Goal: Information Seeking & Learning: Learn about a topic

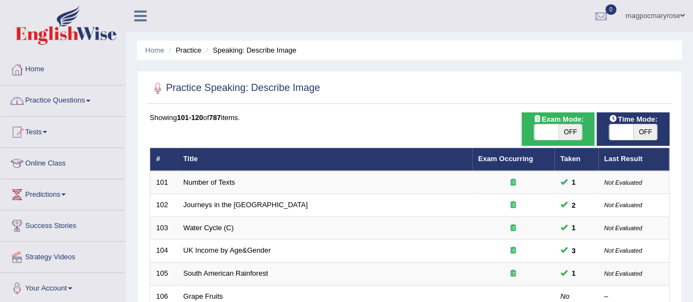
drag, startPoint x: 0, startPoint y: 0, endPoint x: 66, endPoint y: 99, distance: 118.9
click at [66, 99] on link "Practice Questions" at bounding box center [63, 98] width 125 height 27
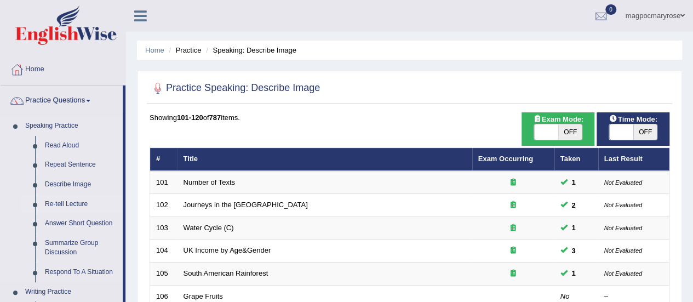
click at [62, 202] on link "Re-tell Lecture" at bounding box center [81, 204] width 83 height 20
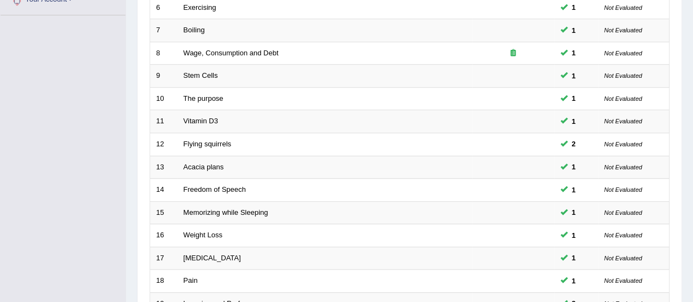
scroll to position [418, 0]
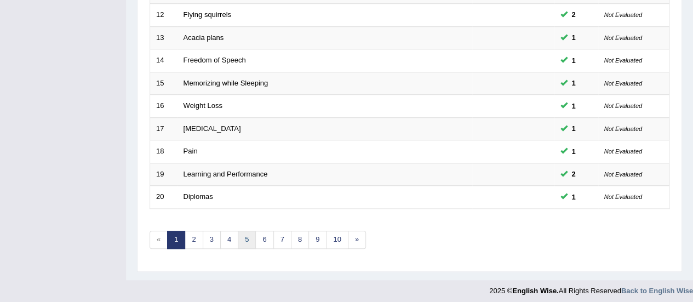
click at [243, 233] on link "5" at bounding box center [247, 240] width 18 height 18
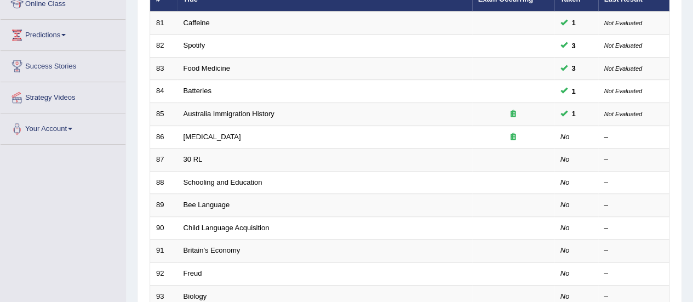
scroll to position [164, 0]
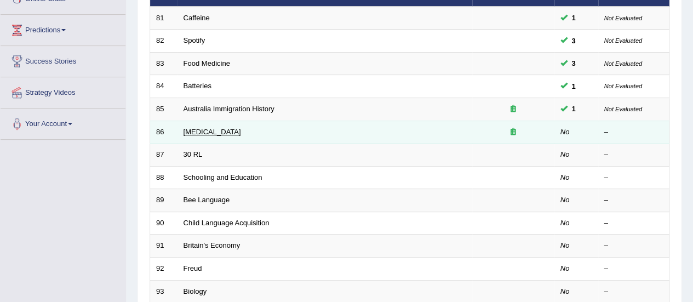
click at [232, 130] on link "[MEDICAL_DATA]" at bounding box center [211, 132] width 57 height 8
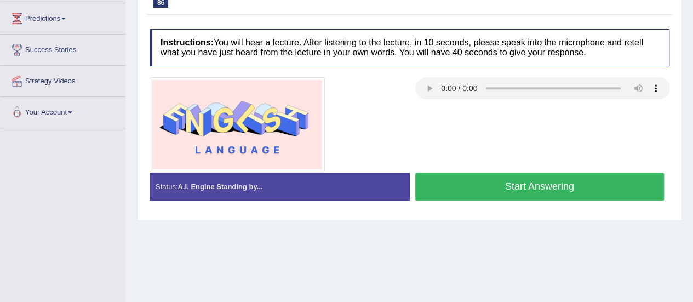
drag, startPoint x: 700, startPoint y: 102, endPoint x: 700, endPoint y: 191, distance: 88.7
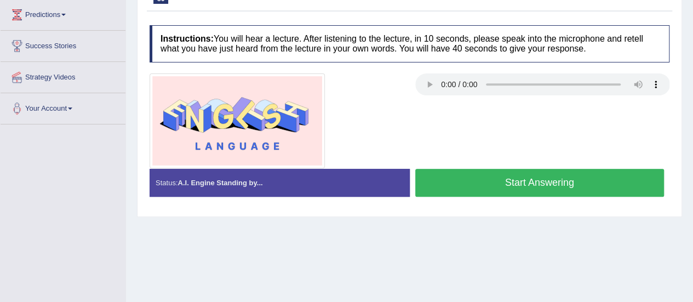
click at [515, 174] on button "Start Answering" at bounding box center [539, 183] width 249 height 28
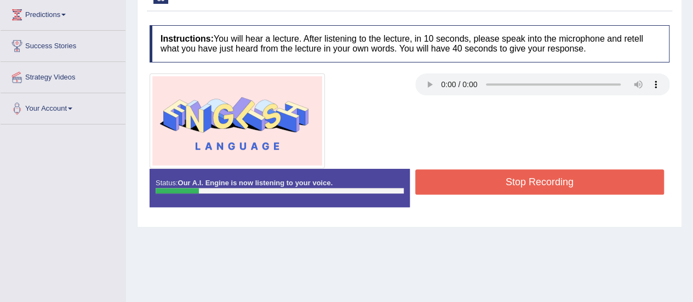
click at [529, 180] on button "Stop Recording" at bounding box center [539, 181] width 249 height 25
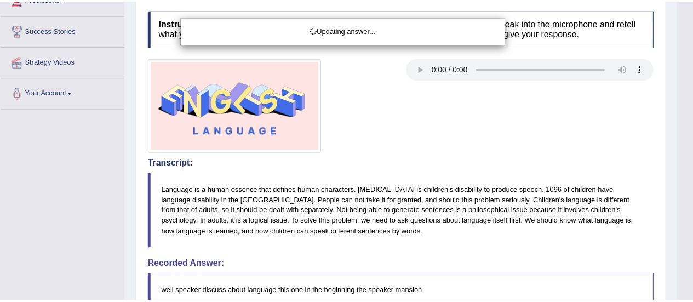
scroll to position [212, 0]
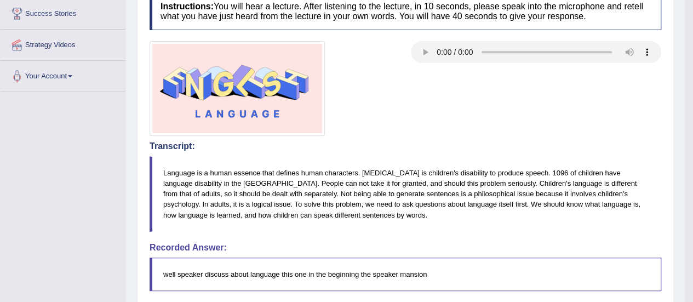
drag, startPoint x: 700, startPoint y: 101, endPoint x: 700, endPoint y: 157, distance: 55.8
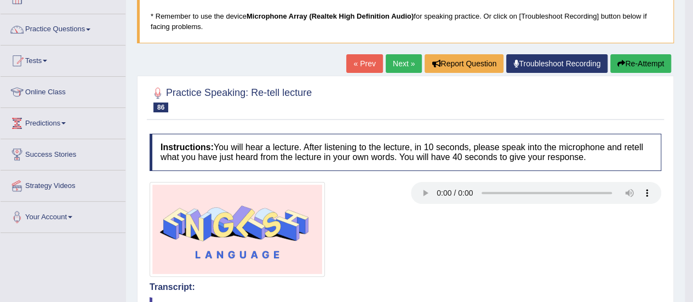
scroll to position [0, 0]
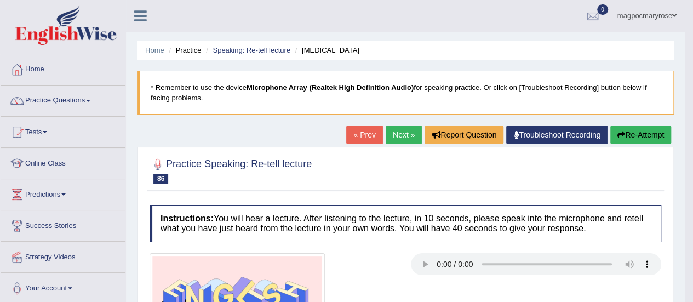
click at [650, 134] on button "Re-Attempt" at bounding box center [640, 134] width 61 height 19
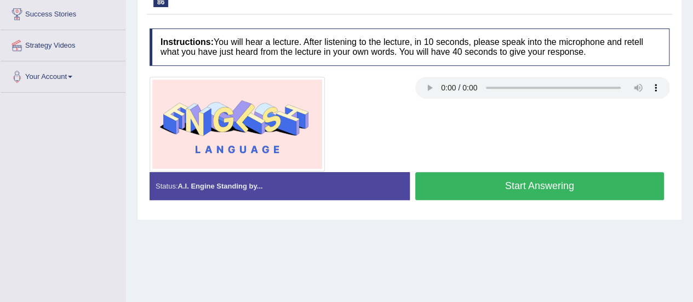
scroll to position [217, 0]
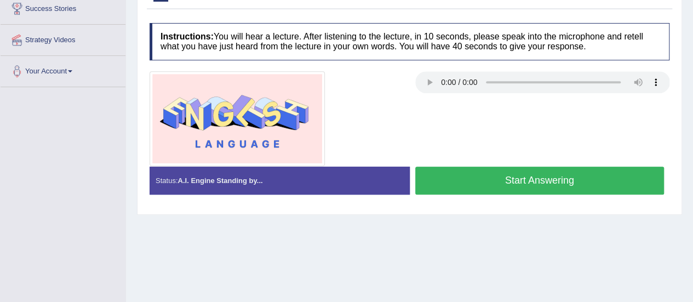
click at [526, 174] on button "Start Answering" at bounding box center [539, 180] width 249 height 28
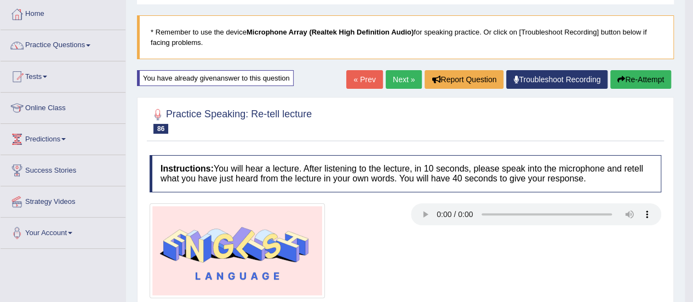
scroll to position [51, 0]
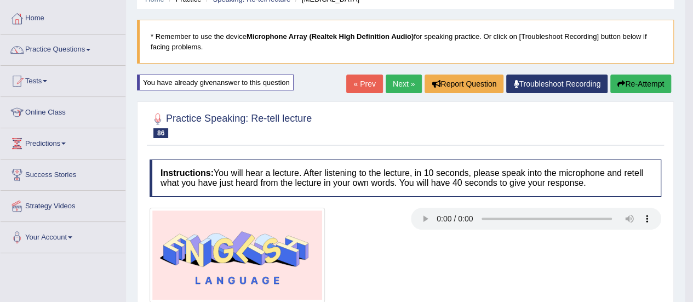
click at [636, 87] on button "Re-Attempt" at bounding box center [640, 83] width 61 height 19
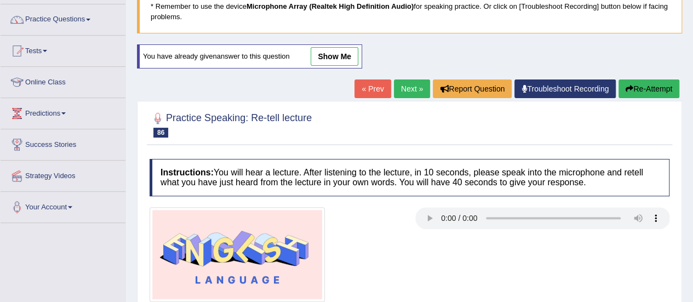
scroll to position [273, 0]
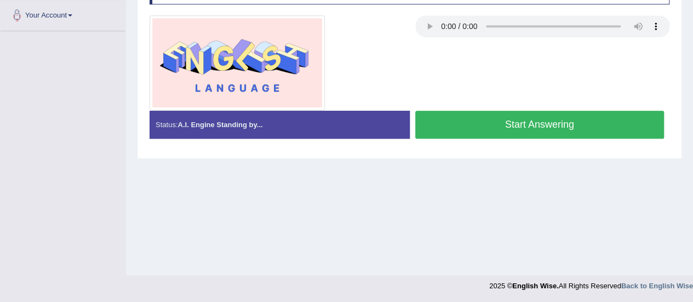
click at [560, 119] on button "Start Answering" at bounding box center [539, 125] width 249 height 28
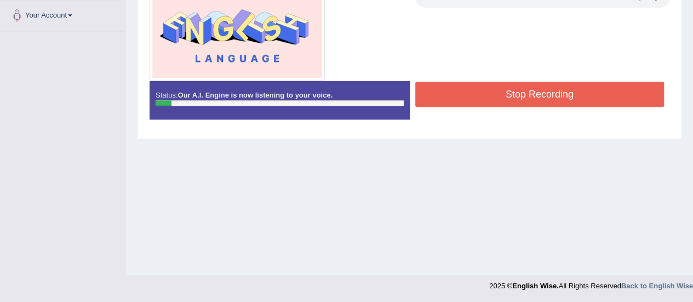
drag, startPoint x: 560, startPoint y: 119, endPoint x: 563, endPoint y: 91, distance: 27.5
click at [563, 91] on div "Status: Our A.I. Engine is now listening to your voice. Start Answering Stop Re…" at bounding box center [409, 105] width 520 height 49
click at [563, 91] on button "Stop Recording" at bounding box center [539, 94] width 249 height 25
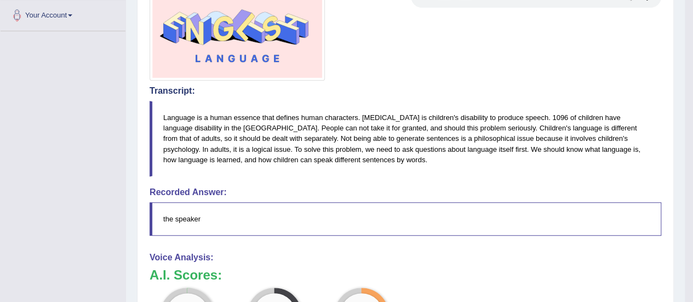
scroll to position [0, 0]
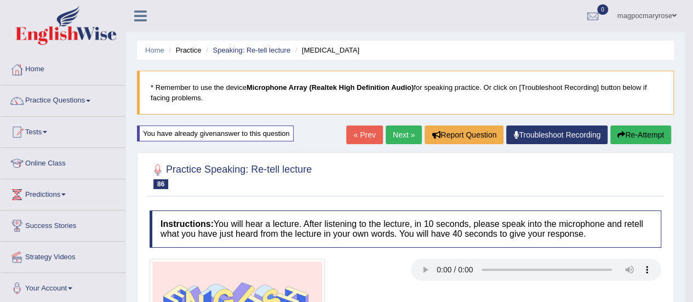
click at [632, 135] on button "Re-Attempt" at bounding box center [640, 134] width 61 height 19
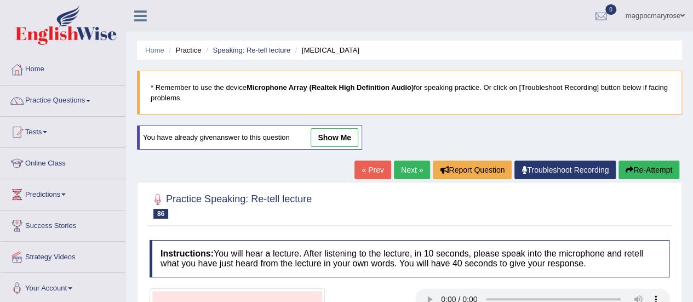
scroll to position [181, 0]
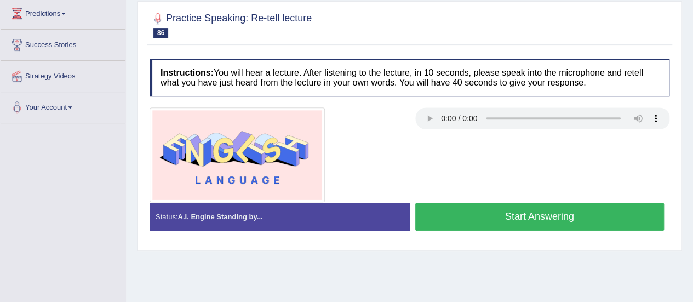
click at [479, 222] on button "Start Answering" at bounding box center [539, 217] width 249 height 28
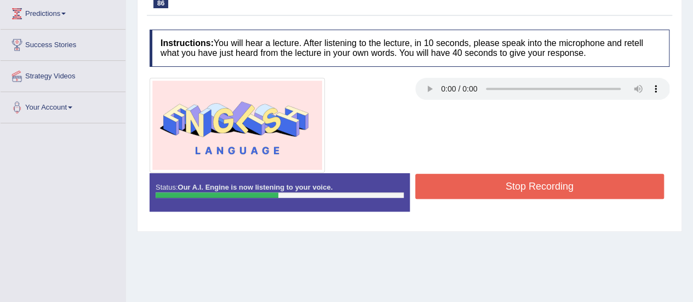
click at [447, 177] on button "Stop Recording" at bounding box center [539, 186] width 249 height 25
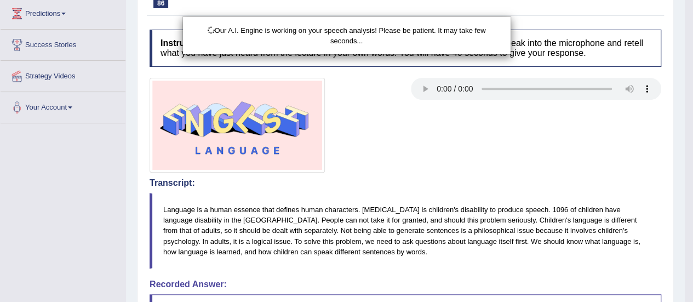
scroll to position [188, 0]
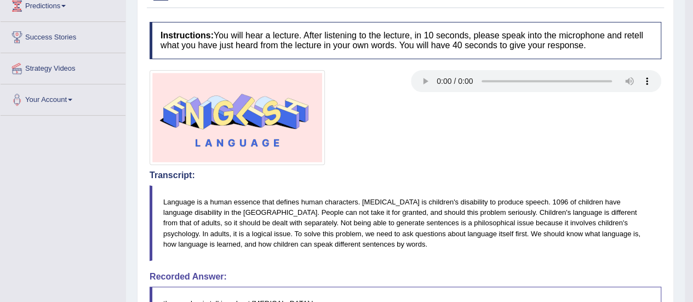
drag, startPoint x: 699, startPoint y: 145, endPoint x: 700, endPoint y: 222, distance: 76.7
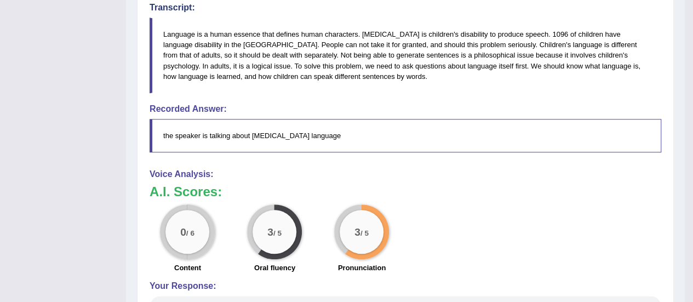
scroll to position [0, 0]
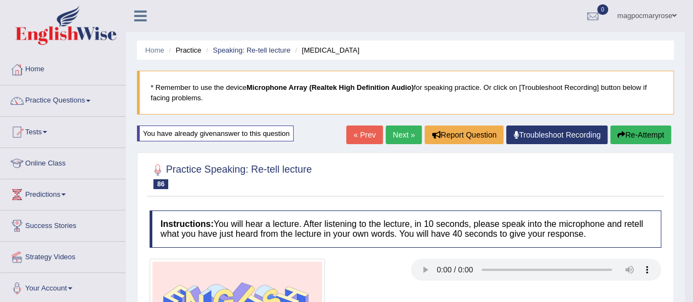
click at [641, 135] on button "Re-Attempt" at bounding box center [640, 134] width 61 height 19
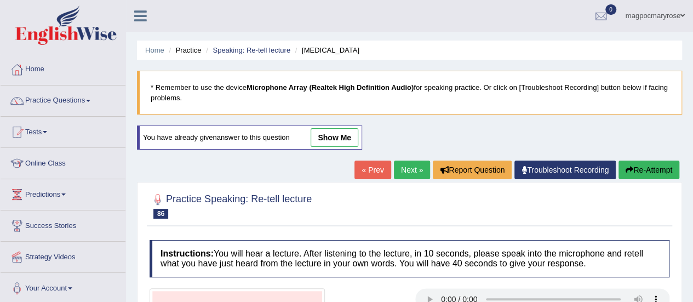
scroll to position [222, 0]
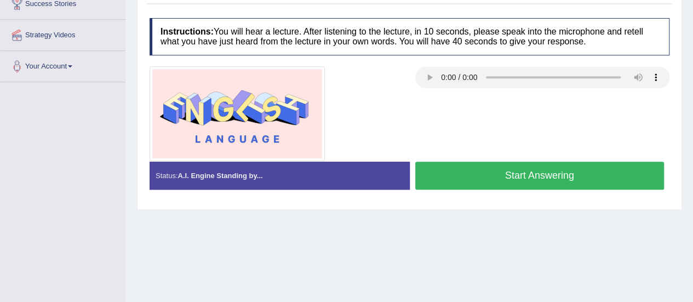
click at [537, 169] on button "Start Answering" at bounding box center [539, 176] width 249 height 28
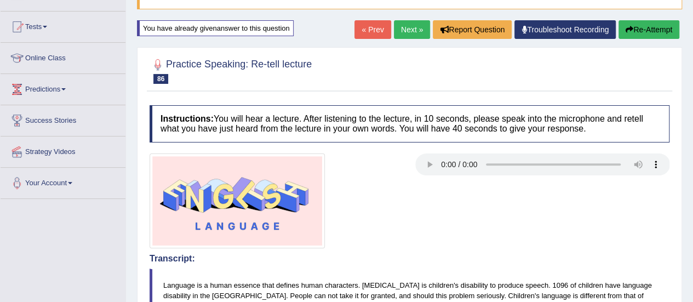
scroll to position [2, 0]
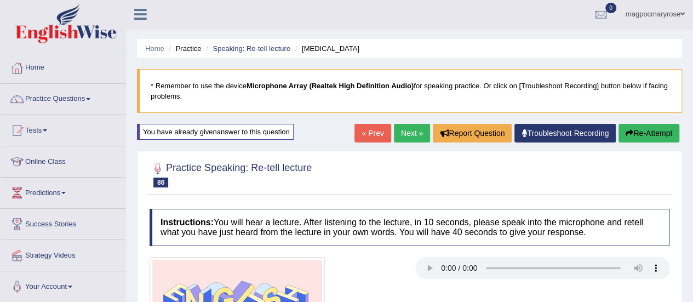
click at [646, 130] on button "Re-Attempt" at bounding box center [648, 133] width 61 height 19
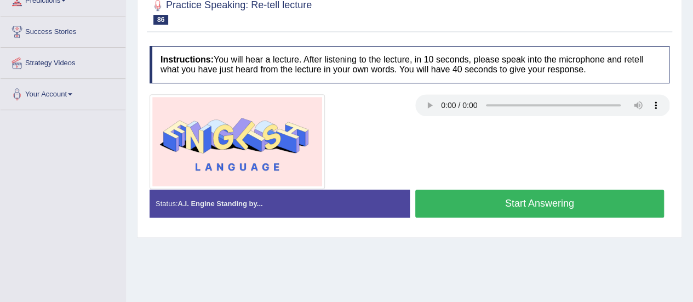
scroll to position [203, 0]
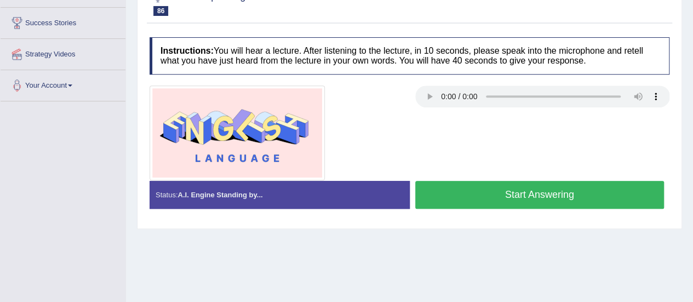
click at [529, 188] on button "Start Answering" at bounding box center [539, 195] width 249 height 28
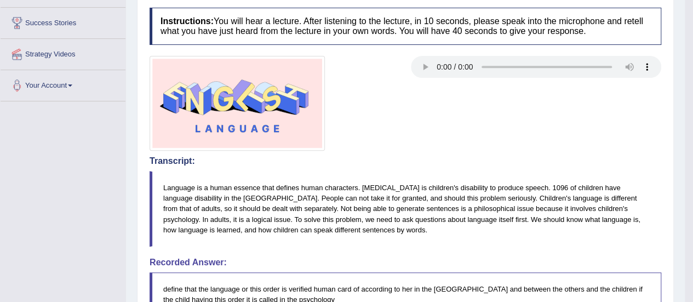
drag, startPoint x: 700, startPoint y: 151, endPoint x: 700, endPoint y: 235, distance: 84.3
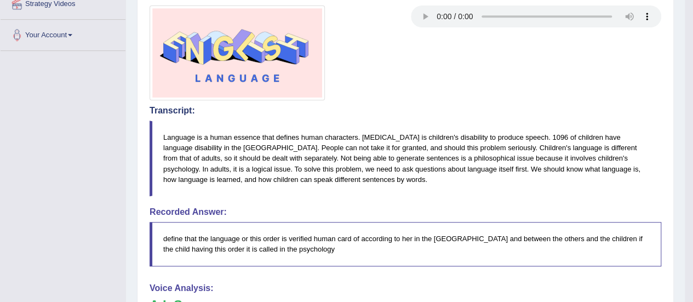
scroll to position [88, 0]
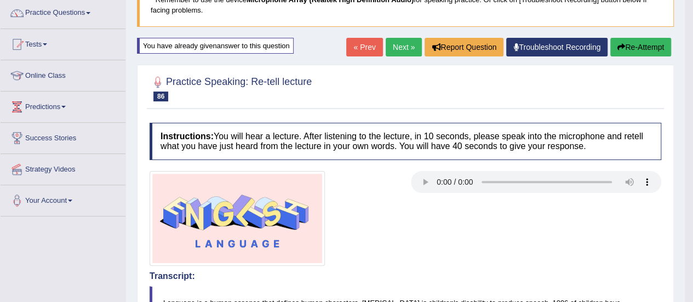
click at [637, 43] on button "Re-Attempt" at bounding box center [640, 47] width 61 height 19
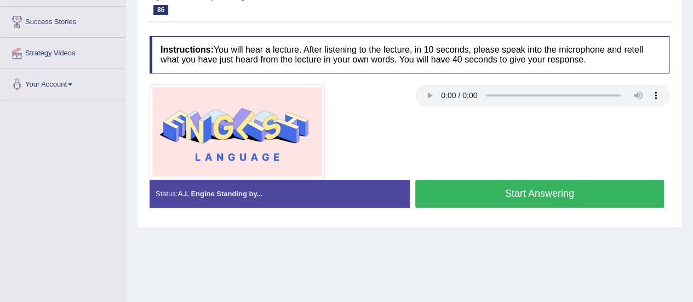
scroll to position [205, 0]
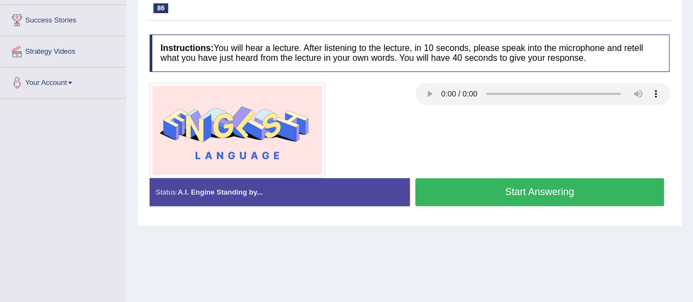
click at [553, 197] on button "Start Answering" at bounding box center [539, 192] width 249 height 28
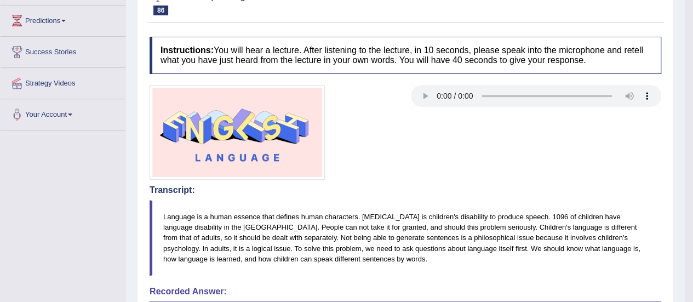
scroll to position [112, 0]
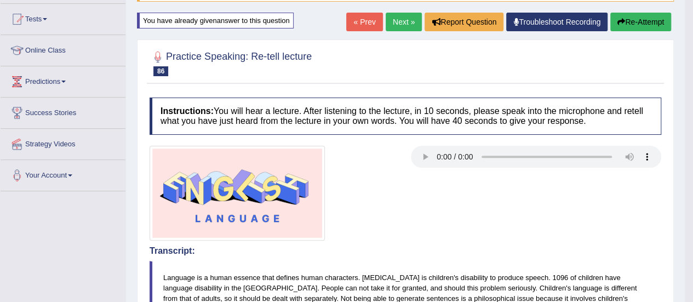
drag, startPoint x: 699, startPoint y: 123, endPoint x: 694, endPoint y: 95, distance: 28.4
click at [692, 95] on html "Toggle navigation Home Practice Questions Speaking Practice Read Aloud Repeat S…" at bounding box center [346, 38] width 693 height 302
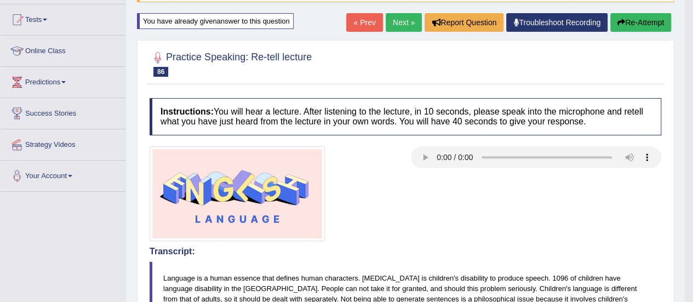
click at [652, 28] on button "Re-Attempt" at bounding box center [640, 22] width 61 height 19
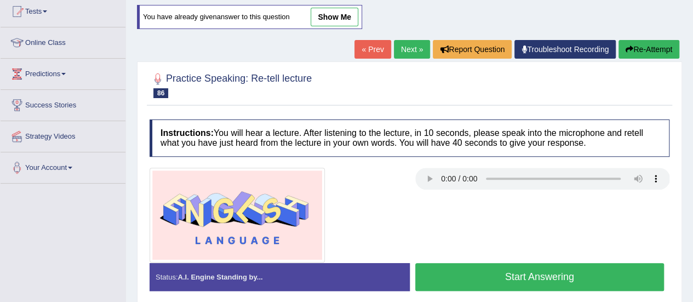
click at [546, 274] on button "Start Answering" at bounding box center [539, 277] width 249 height 28
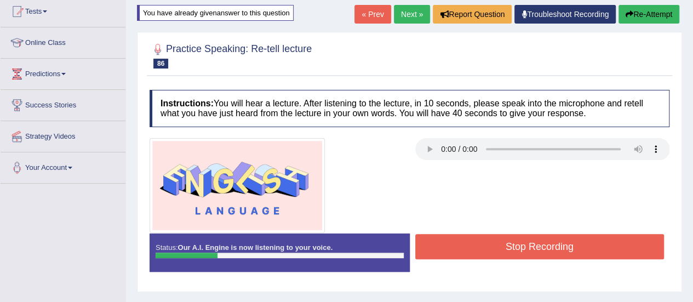
click at [554, 234] on button "Stop Recording" at bounding box center [539, 246] width 249 height 25
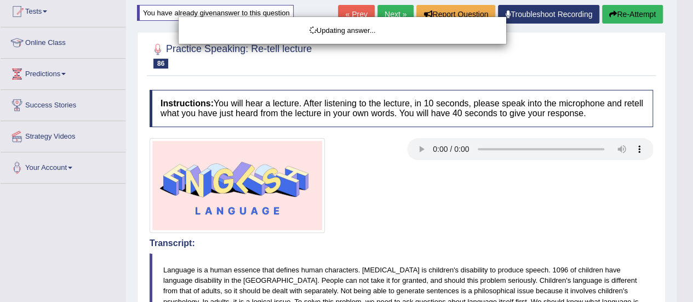
drag, startPoint x: 696, startPoint y: 101, endPoint x: 700, endPoint y: 179, distance: 77.9
click at [692, 179] on html "Toggle navigation Home Practice Questions Speaking Practice Read Aloud Repeat S…" at bounding box center [346, 31] width 693 height 302
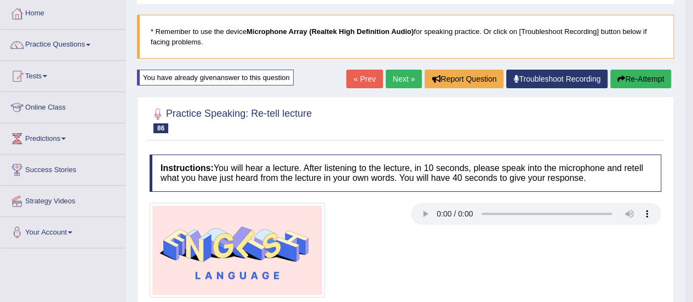
scroll to position [32, 0]
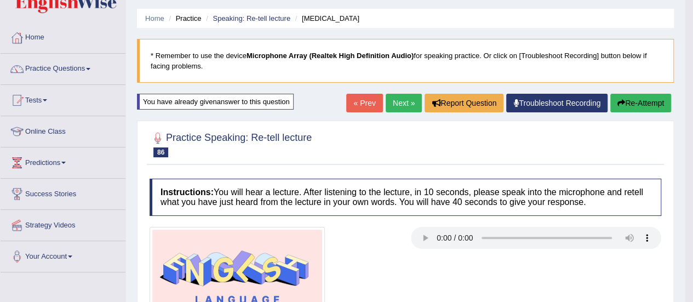
click at [636, 96] on button "Re-Attempt" at bounding box center [640, 103] width 61 height 19
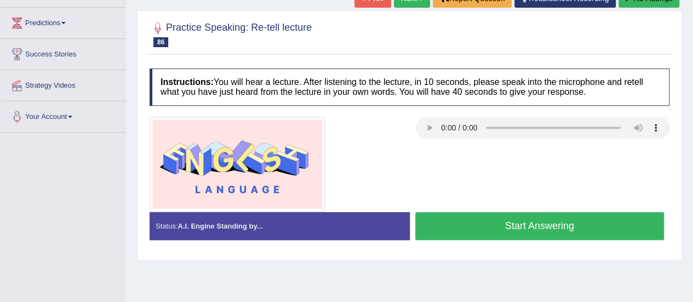
scroll to position [171, 0]
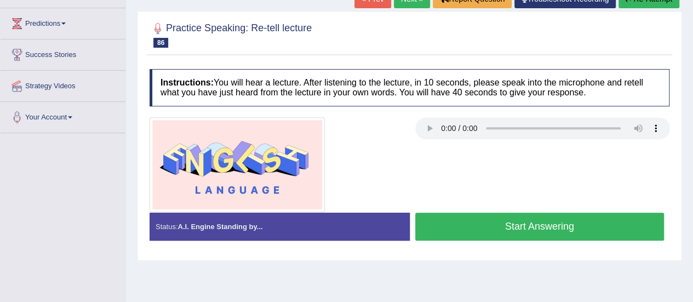
click at [567, 221] on button "Start Answering" at bounding box center [539, 226] width 249 height 28
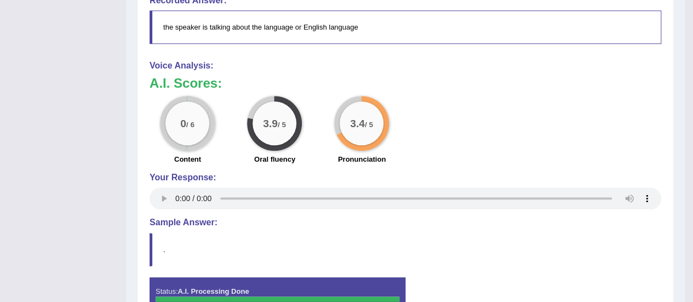
scroll to position [465, 0]
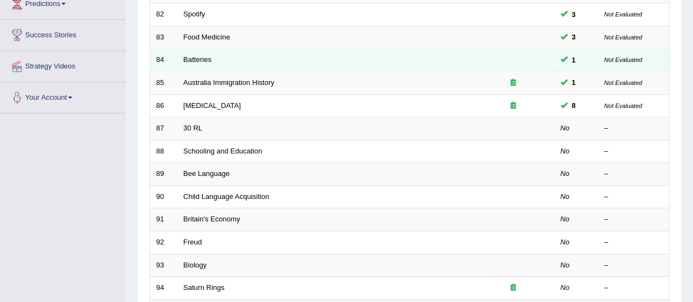
scroll to position [164, 0]
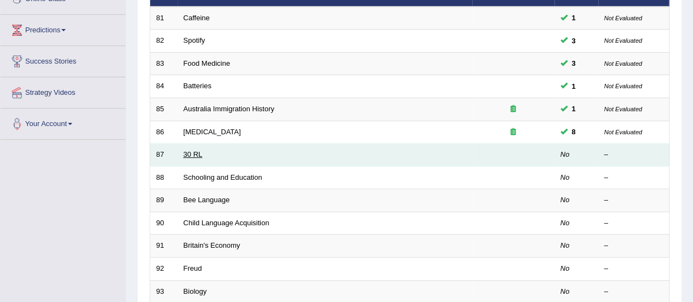
click at [197, 152] on link "30 RL" at bounding box center [192, 154] width 19 height 8
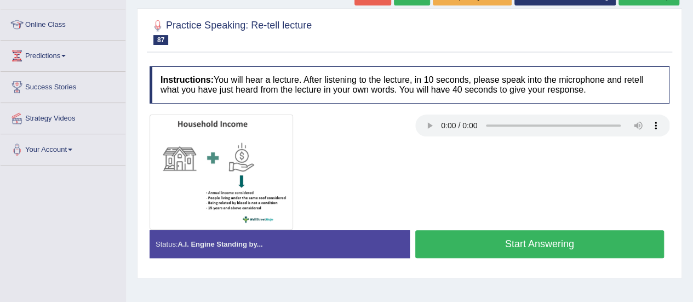
scroll to position [139, 0]
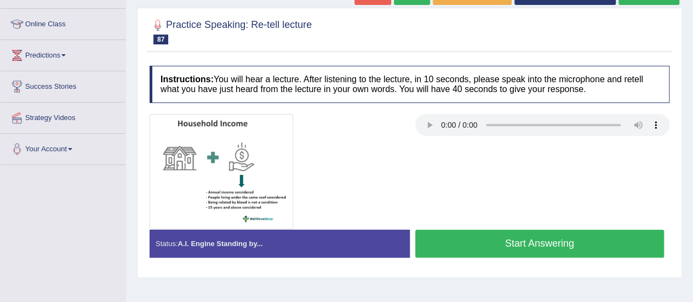
click at [469, 245] on button "Start Answering" at bounding box center [539, 243] width 249 height 28
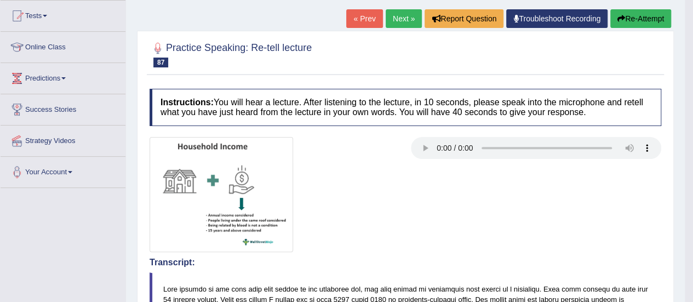
scroll to position [115, 0]
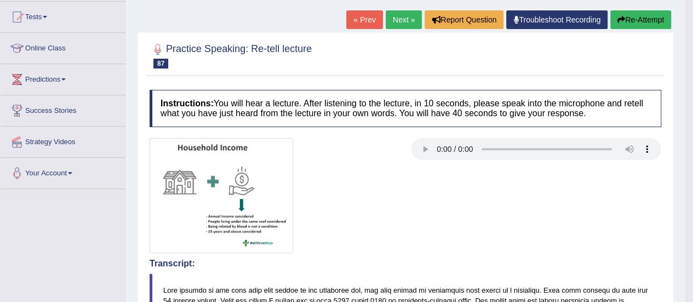
click at [632, 19] on button "Re-Attempt" at bounding box center [640, 19] width 61 height 19
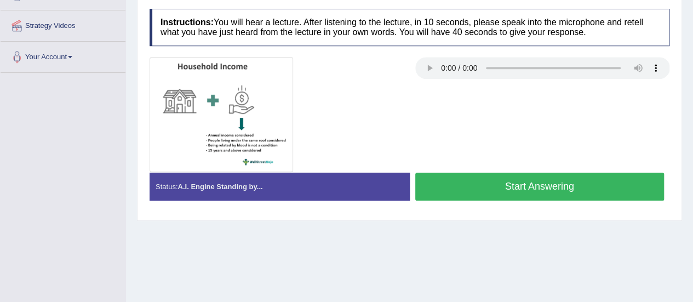
scroll to position [273, 0]
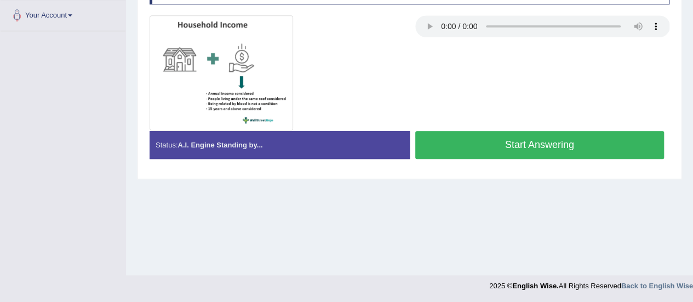
click at [542, 141] on button "Start Answering" at bounding box center [539, 145] width 249 height 28
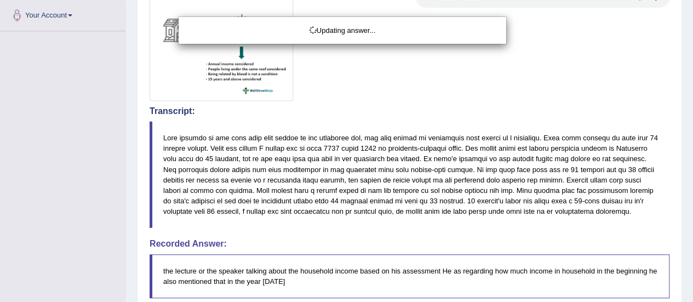
drag, startPoint x: 700, startPoint y: 149, endPoint x: 691, endPoint y: 197, distance: 48.4
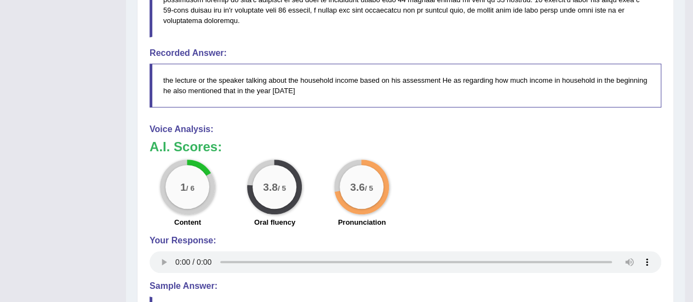
scroll to position [475, 0]
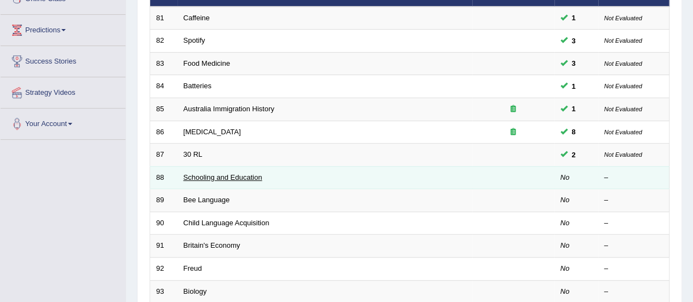
click at [223, 176] on link "Schooling and Education" at bounding box center [222, 177] width 79 height 8
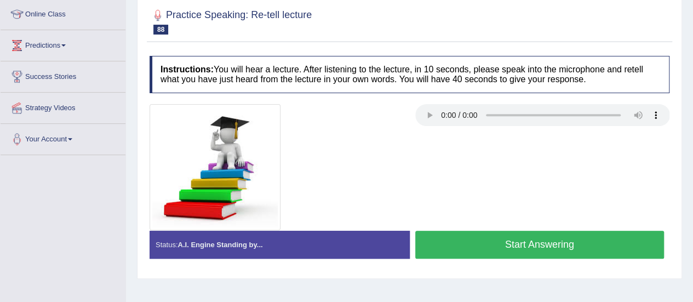
click at [692, 153] on html "Toggle navigation Home Practice Questions Speaking Practice Read Aloud Repeat S…" at bounding box center [346, 2] width 693 height 302
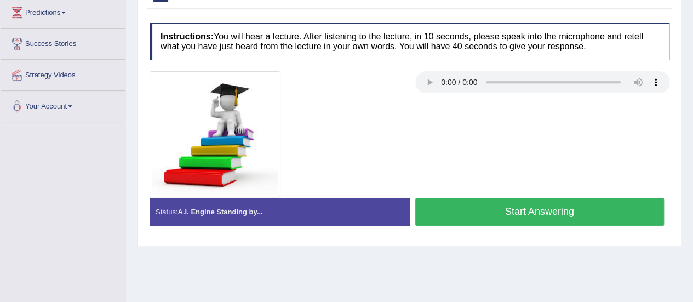
click at [578, 202] on button "Start Answering" at bounding box center [539, 212] width 249 height 28
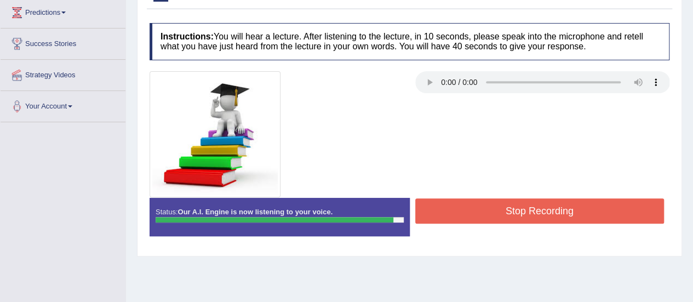
click at [578, 213] on button "Stop Recording" at bounding box center [539, 210] width 249 height 25
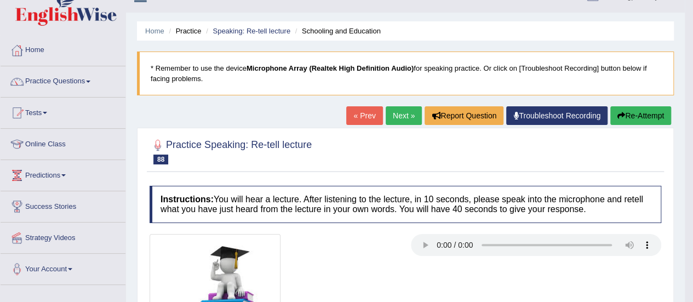
scroll to position [0, 0]
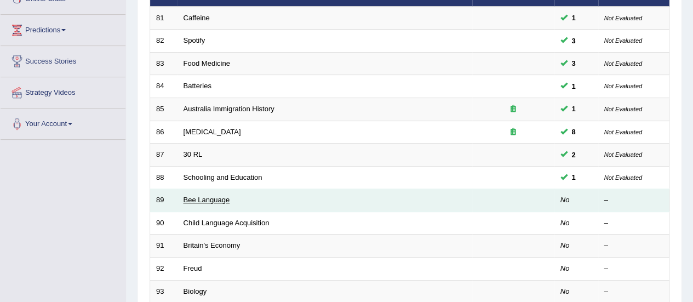
click at [202, 201] on link "Bee Language" at bounding box center [206, 199] width 47 height 8
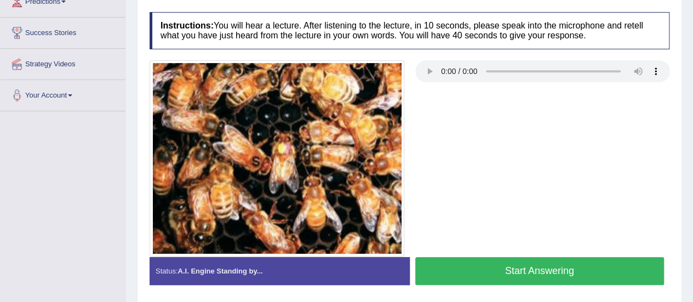
scroll to position [194, 0]
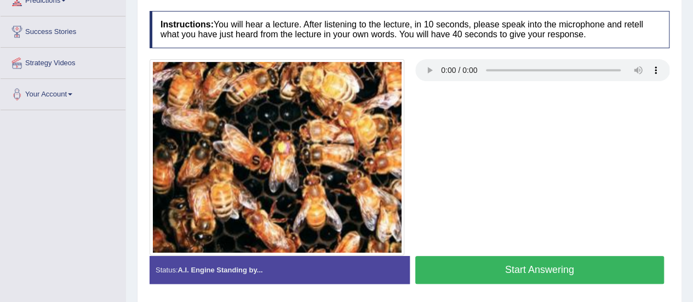
click at [585, 267] on button "Start Answering" at bounding box center [539, 270] width 249 height 28
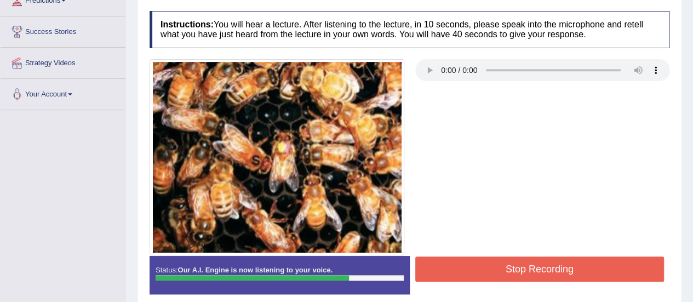
click at [585, 267] on button "Stop Recording" at bounding box center [539, 268] width 249 height 25
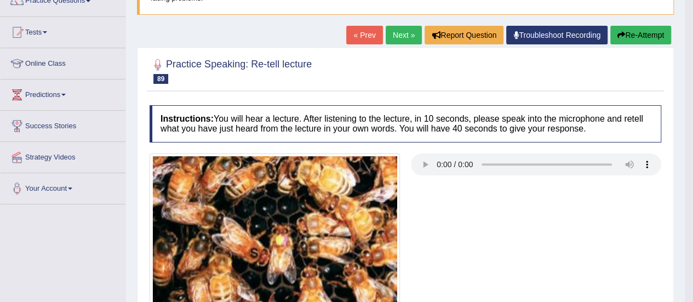
scroll to position [96, 0]
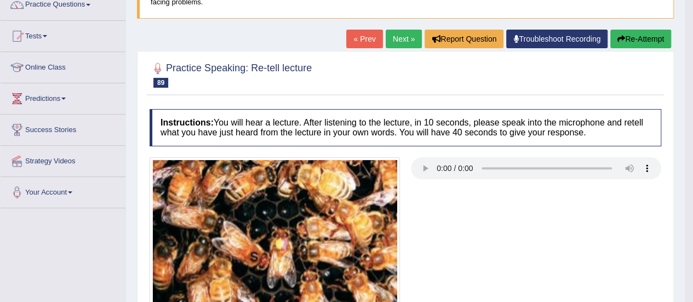
click at [646, 43] on button "Re-Attempt" at bounding box center [640, 39] width 61 height 19
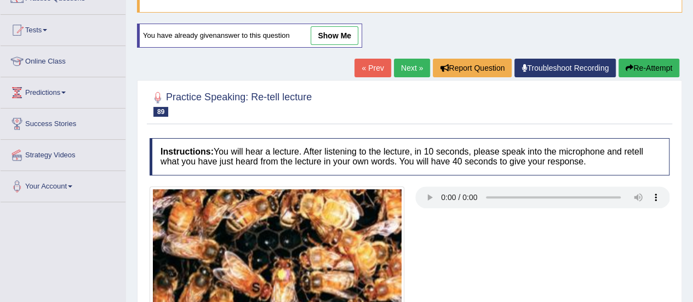
scroll to position [273, 0]
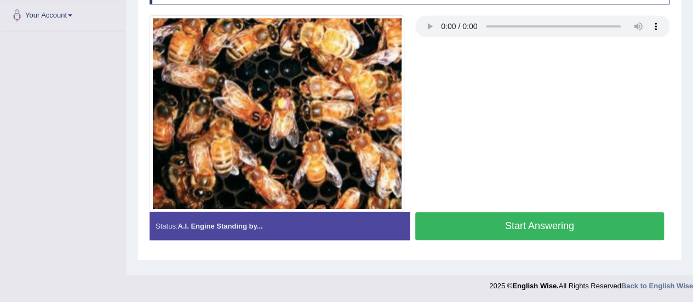
click at [571, 221] on button "Start Answering" at bounding box center [539, 226] width 249 height 28
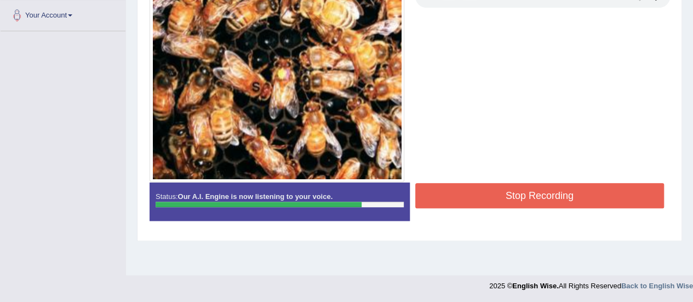
click at [626, 205] on button "Stop Recording" at bounding box center [539, 195] width 249 height 25
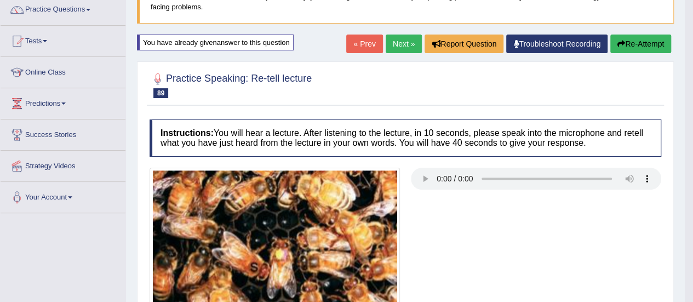
scroll to position [0, 0]
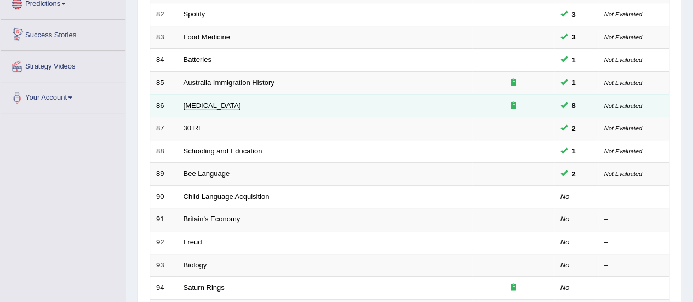
scroll to position [164, 0]
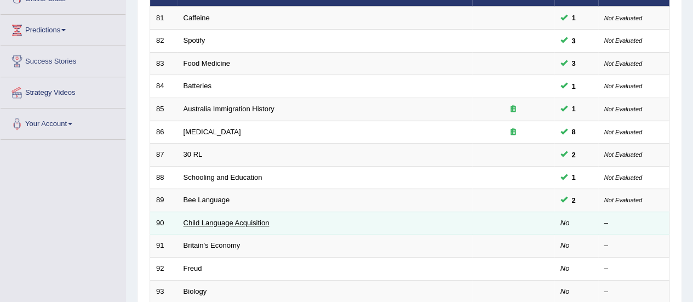
click at [222, 223] on link "Child Language Acquisition" at bounding box center [226, 222] width 86 height 8
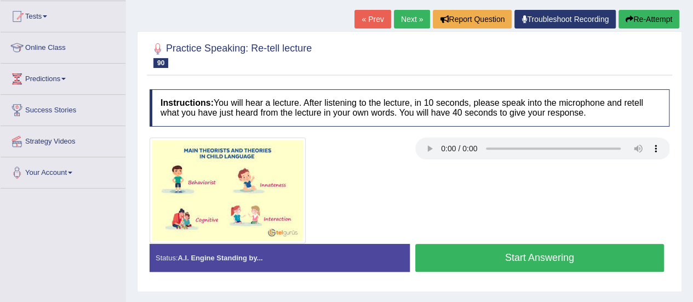
scroll to position [139, 0]
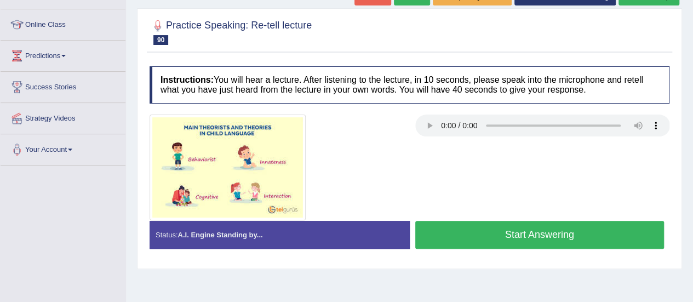
click at [503, 236] on button "Start Answering" at bounding box center [539, 235] width 249 height 28
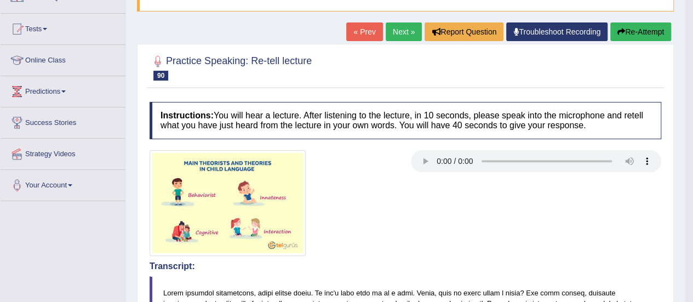
scroll to position [34, 0]
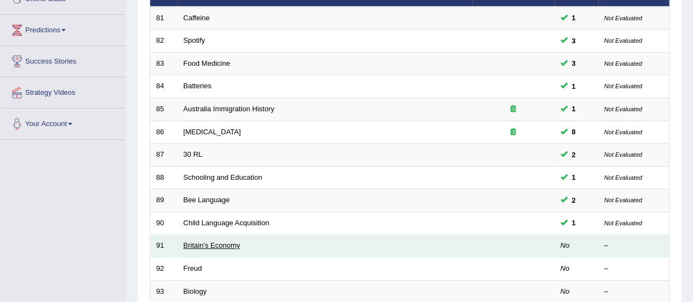
click at [213, 242] on link "Britain's Economy" at bounding box center [211, 245] width 57 height 8
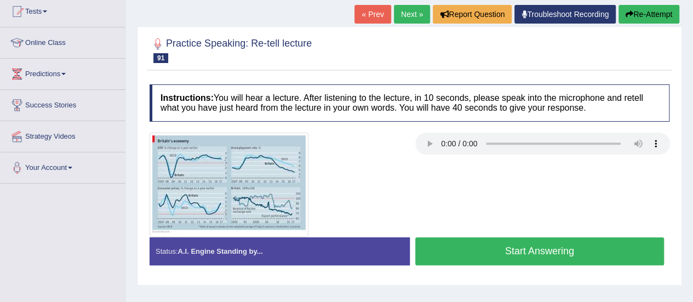
scroll to position [129, 0]
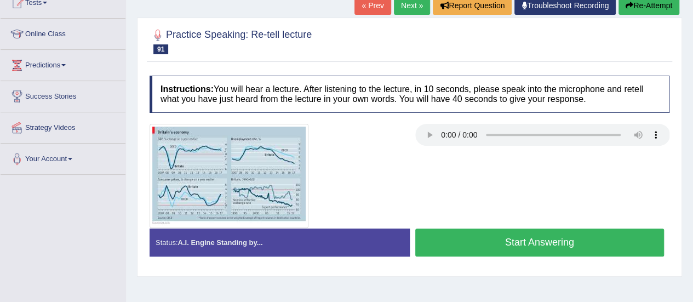
click at [504, 238] on button "Start Answering" at bounding box center [539, 242] width 249 height 28
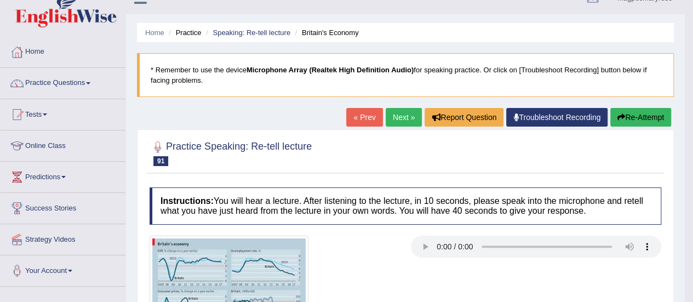
scroll to position [19, 0]
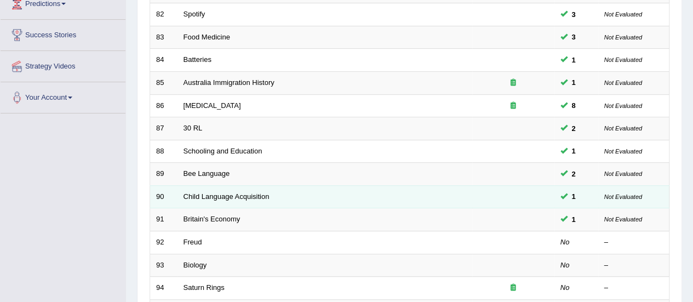
scroll to position [164, 0]
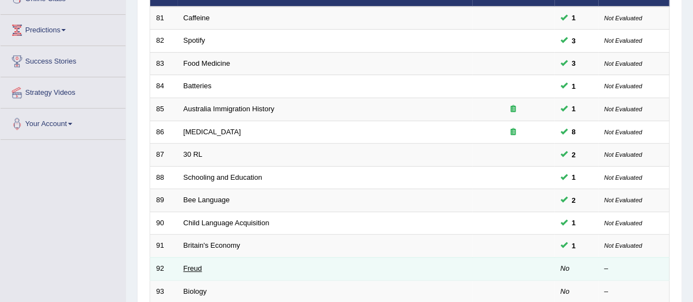
click at [196, 266] on link "Freud" at bounding box center [192, 268] width 19 height 8
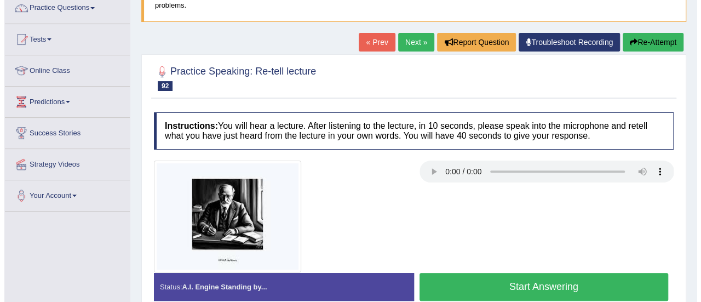
scroll to position [166, 0]
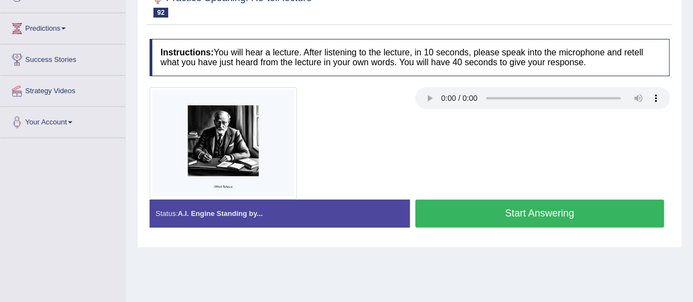
click at [571, 205] on button "Start Answering" at bounding box center [539, 213] width 249 height 28
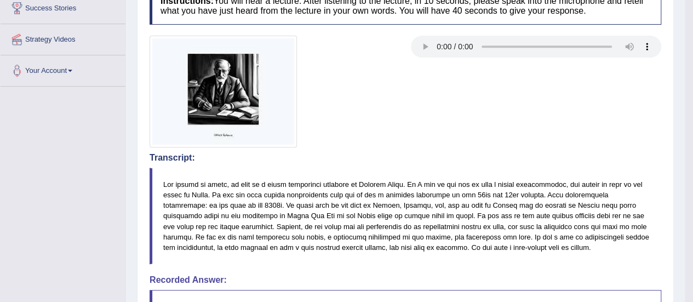
drag, startPoint x: 696, startPoint y: 108, endPoint x: 695, endPoint y: 195, distance: 86.5
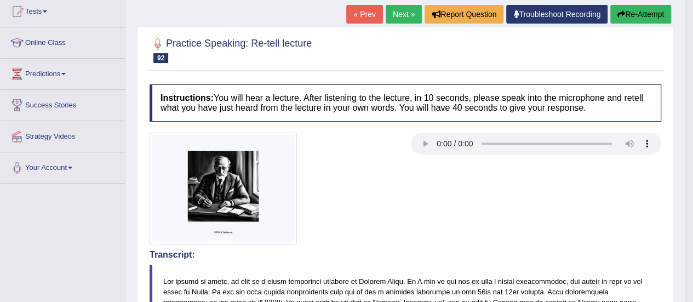
scroll to position [52, 0]
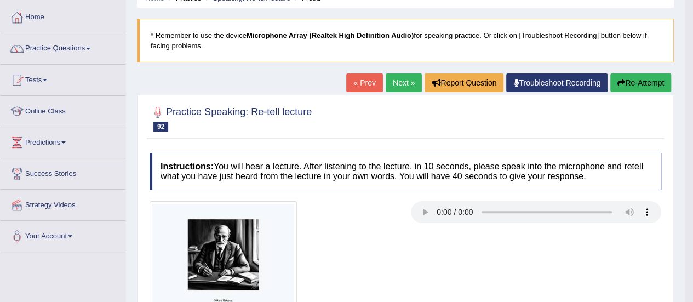
click at [652, 84] on button "Re-Attempt" at bounding box center [640, 82] width 61 height 19
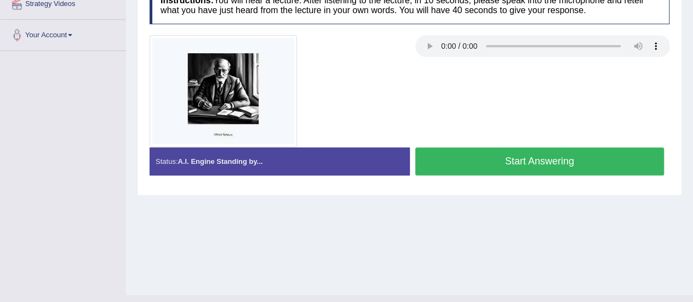
scroll to position [255, 0]
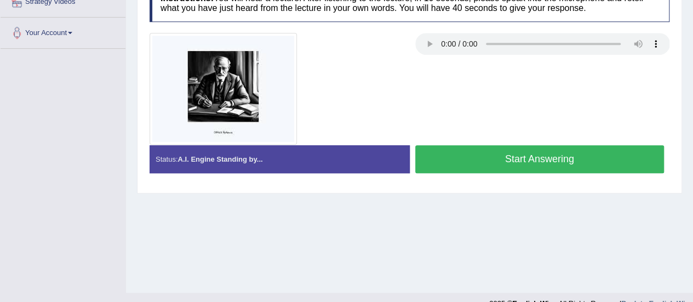
click at [562, 160] on button "Start Answering" at bounding box center [539, 159] width 249 height 28
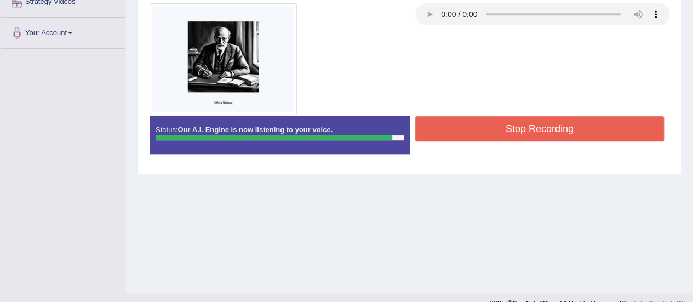
click at [569, 125] on button "Stop Recording" at bounding box center [539, 128] width 249 height 25
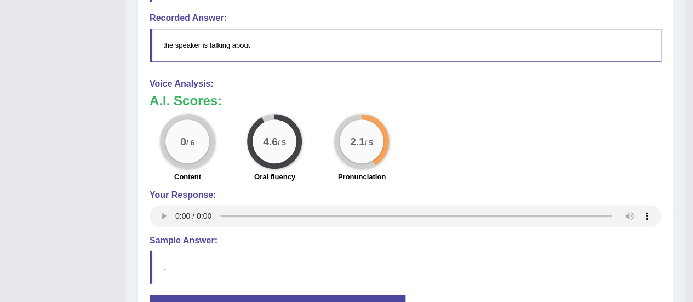
scroll to position [449, 0]
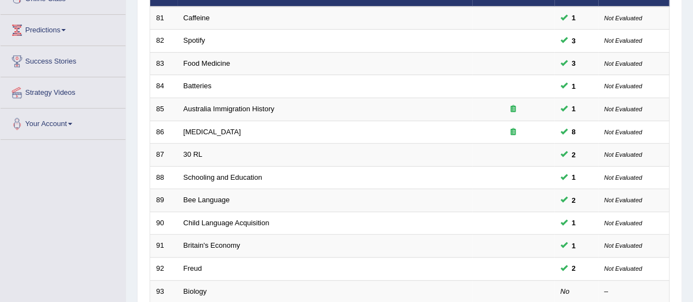
scroll to position [313, 0]
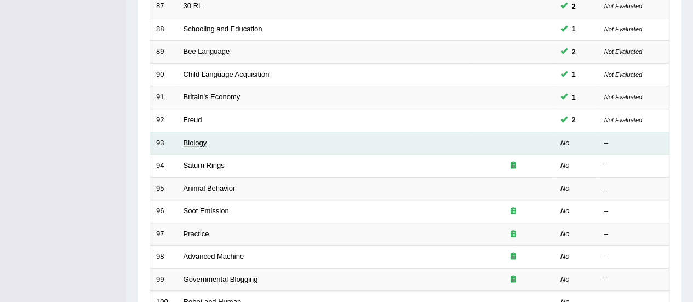
click at [195, 140] on link "Biology" at bounding box center [195, 143] width 24 height 8
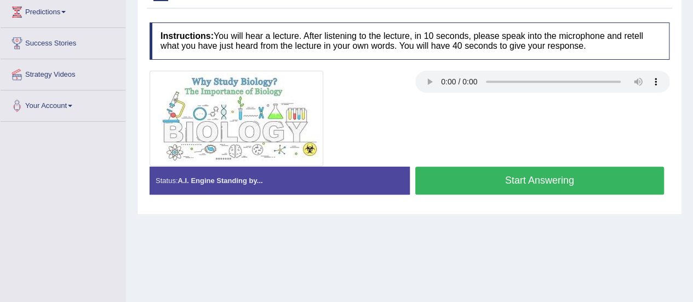
scroll to position [184, 0]
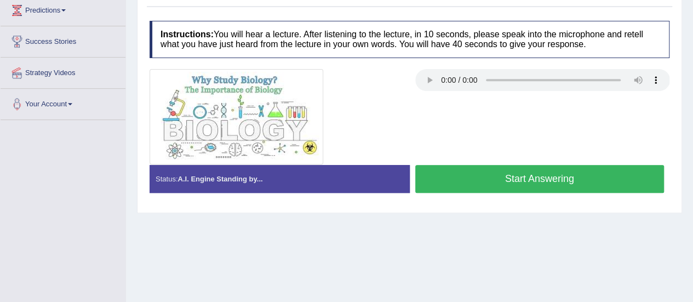
click at [640, 180] on button "Start Answering" at bounding box center [539, 179] width 249 height 28
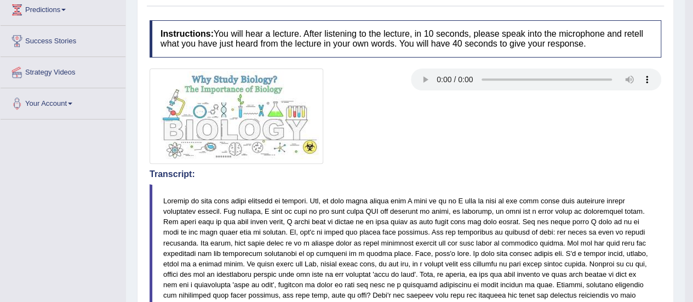
scroll to position [0, 0]
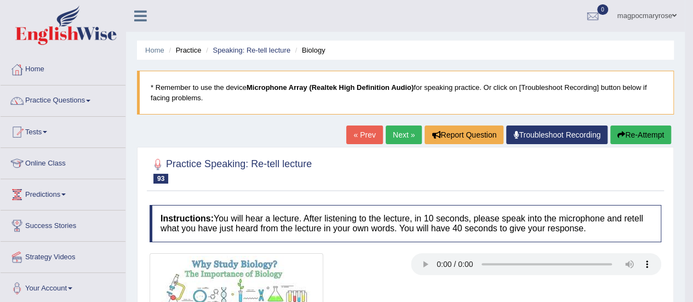
click at [634, 130] on button "Re-Attempt" at bounding box center [640, 134] width 61 height 19
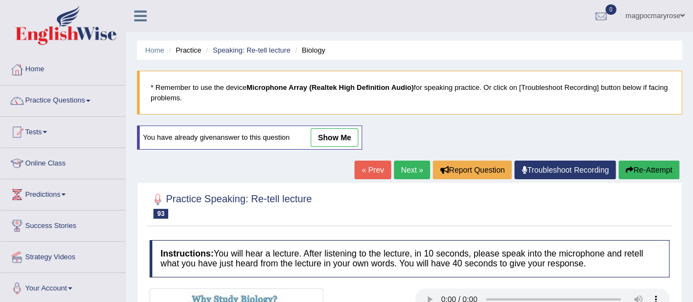
scroll to position [273, 0]
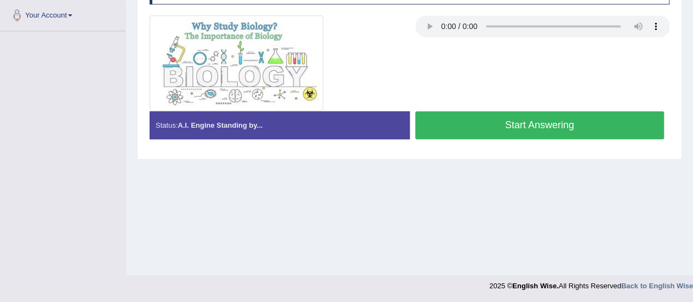
click at [617, 122] on button "Start Answering" at bounding box center [539, 125] width 249 height 28
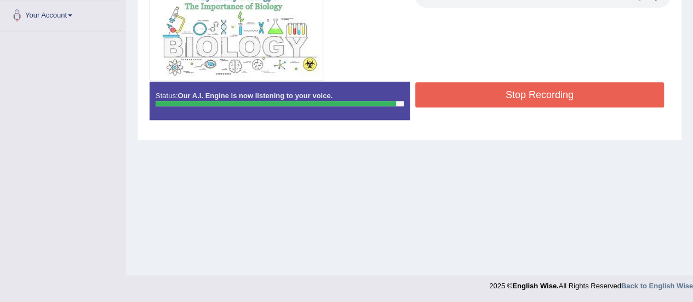
click at [575, 94] on button "Stop Recording" at bounding box center [539, 94] width 249 height 25
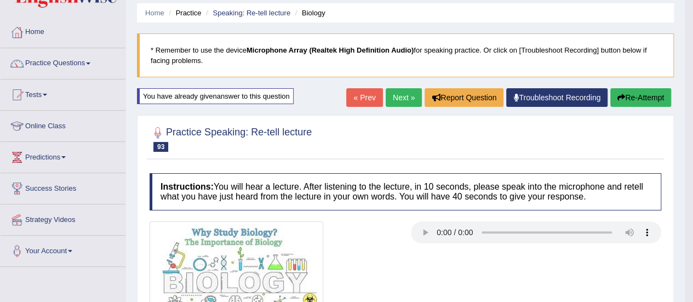
scroll to position [29, 0]
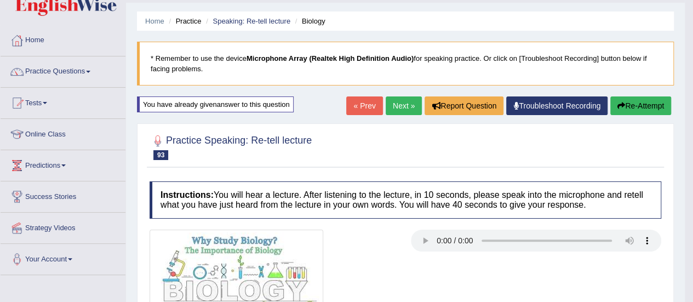
click at [635, 107] on button "Re-Attempt" at bounding box center [640, 105] width 61 height 19
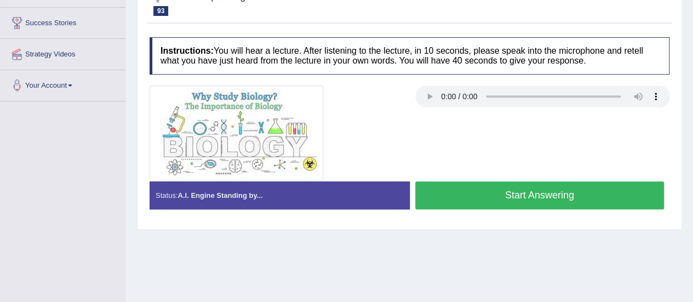
scroll to position [204, 0]
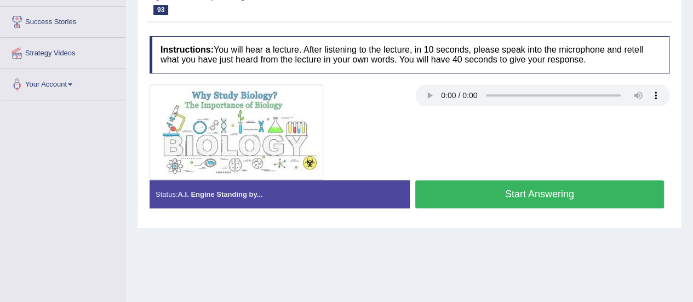
click at [540, 192] on button "Start Answering" at bounding box center [539, 194] width 249 height 28
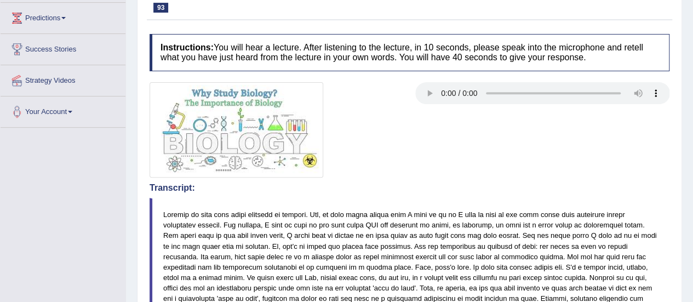
scroll to position [24, 0]
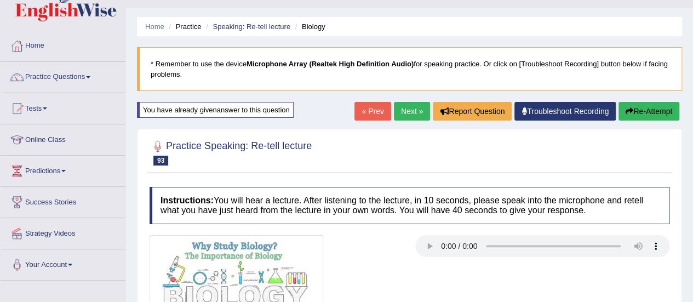
click at [560, 111] on link "Troubleshoot Recording" at bounding box center [564, 111] width 101 height 19
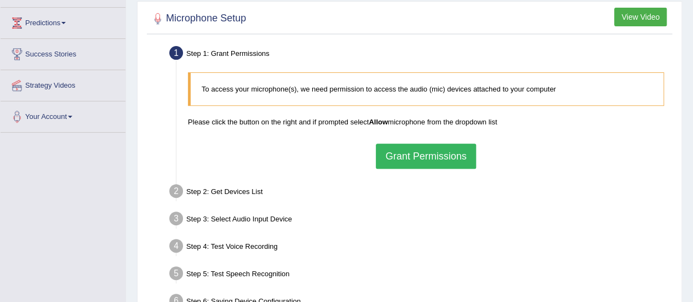
drag, startPoint x: 700, startPoint y: 128, endPoint x: 680, endPoint y: 215, distance: 89.9
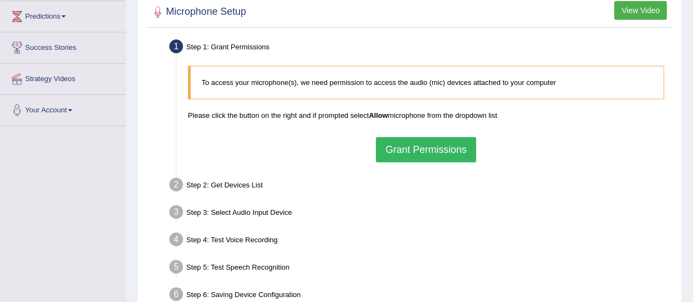
click at [399, 137] on button "Grant Permissions" at bounding box center [426, 149] width 100 height 25
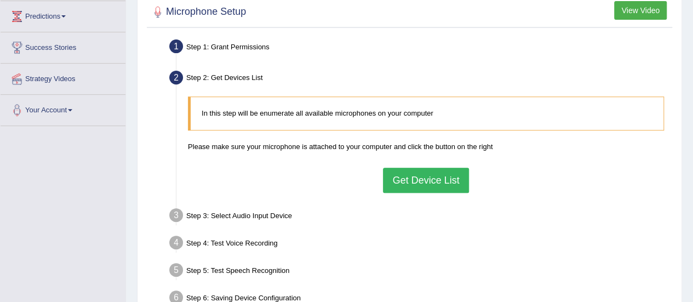
click at [445, 174] on button "Get Device List" at bounding box center [425, 180] width 85 height 25
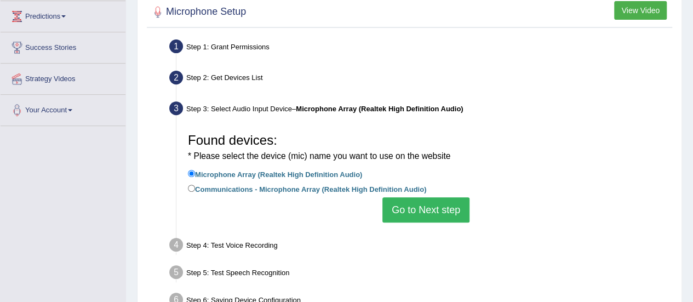
click at [441, 206] on button "Go to Next step" at bounding box center [425, 209] width 87 height 25
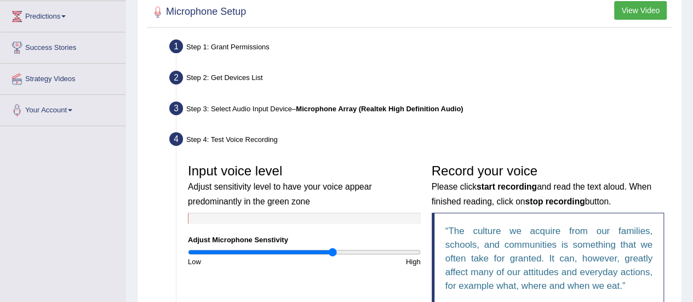
scroll to position [321, 0]
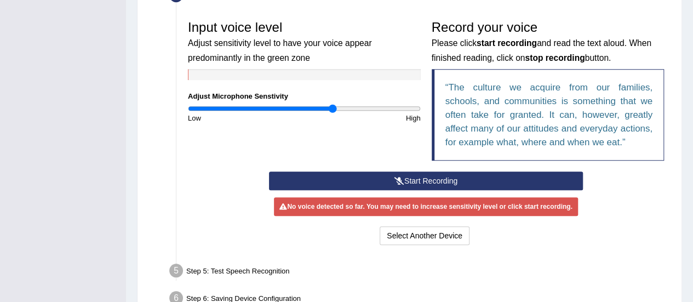
click at [423, 175] on button "Start Recording" at bounding box center [426, 180] width 314 height 19
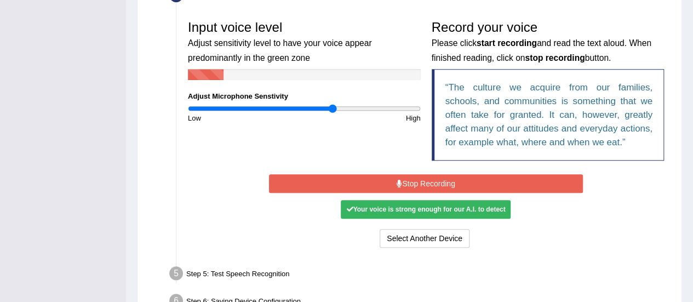
click at [423, 175] on button "Stop Recording" at bounding box center [426, 183] width 314 height 19
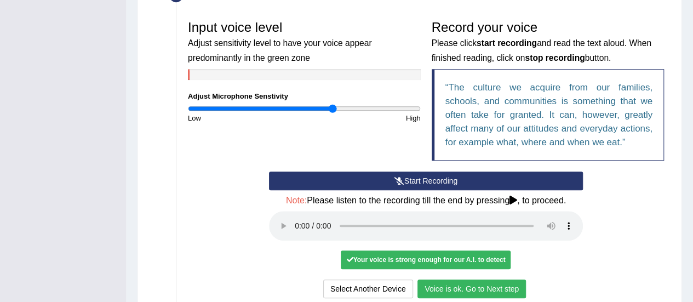
scroll to position [424, 0]
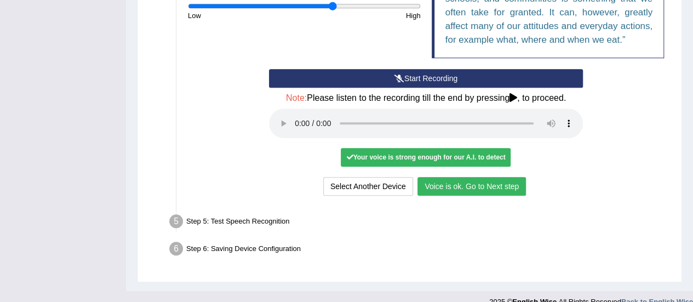
click at [442, 185] on button "Voice is ok. Go to Next step" at bounding box center [471, 186] width 108 height 19
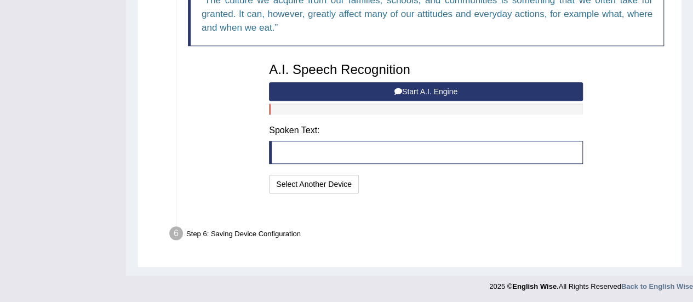
scroll to position [394, 0]
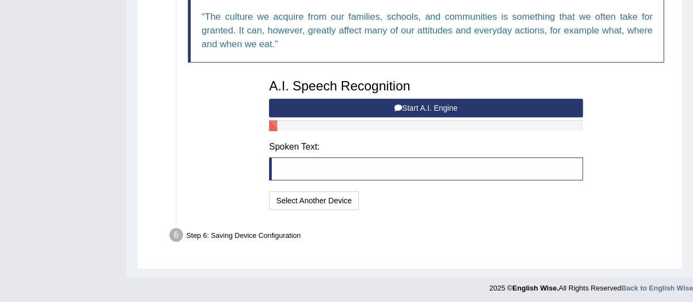
click at [415, 111] on button "Start A.I. Engine" at bounding box center [426, 108] width 314 height 19
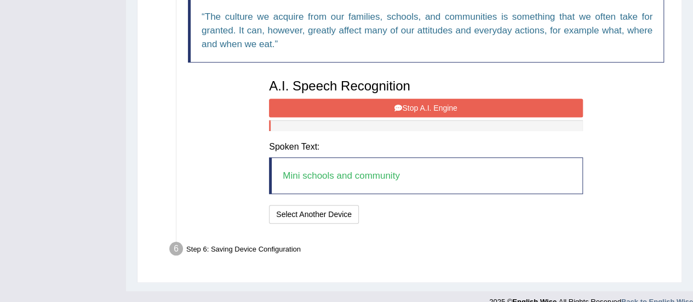
click at [415, 111] on button "Stop A.I. Engine" at bounding box center [426, 108] width 314 height 19
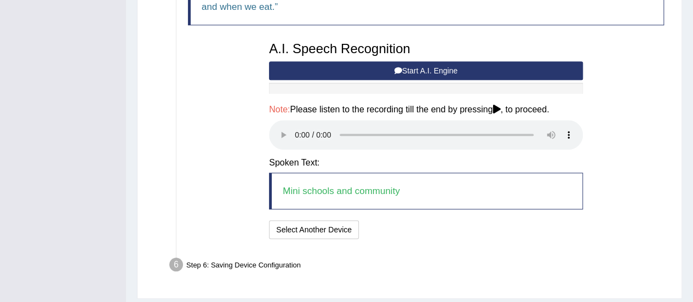
scroll to position [461, 0]
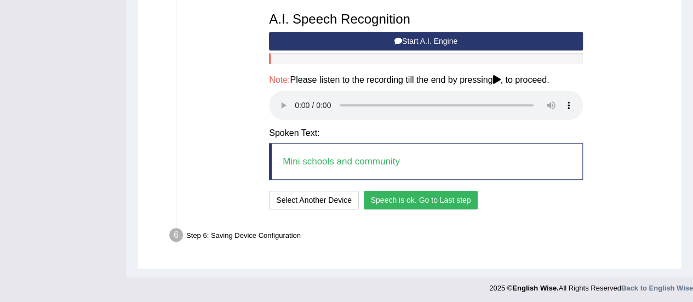
click at [393, 203] on button "Speech is ok. Go to Last step" at bounding box center [421, 200] width 114 height 19
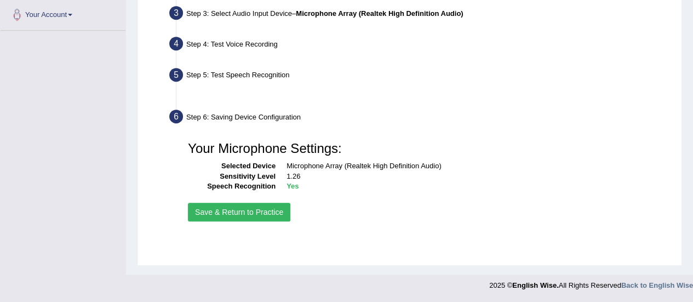
scroll to position [273, 0]
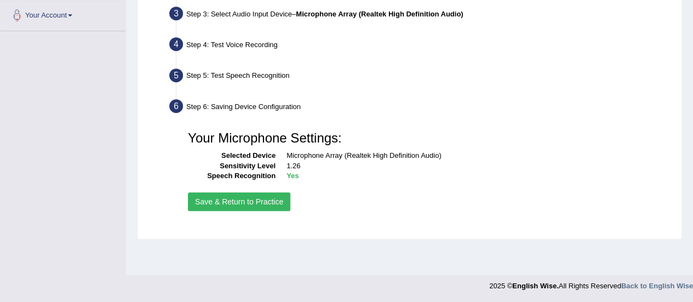
click at [278, 200] on button "Save & Return to Practice" at bounding box center [239, 201] width 102 height 19
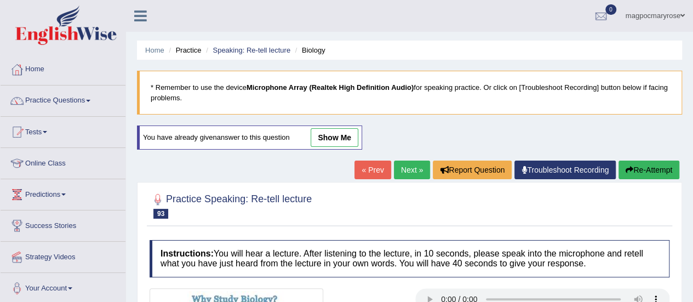
click at [649, 166] on button "Re-Attempt" at bounding box center [648, 169] width 61 height 19
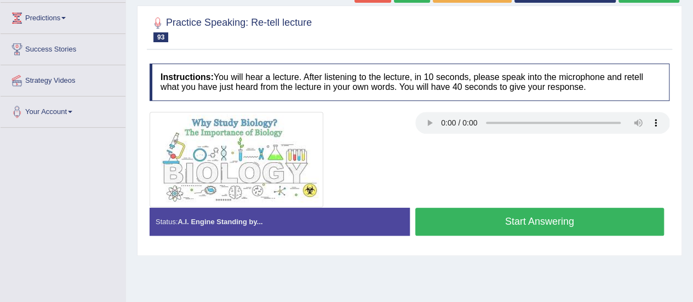
scroll to position [178, 0]
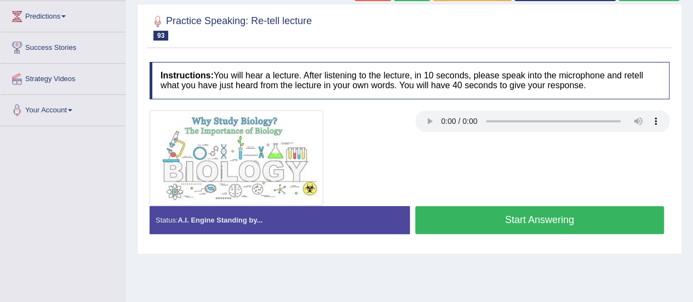
click at [561, 220] on button "Start Answering" at bounding box center [539, 220] width 249 height 28
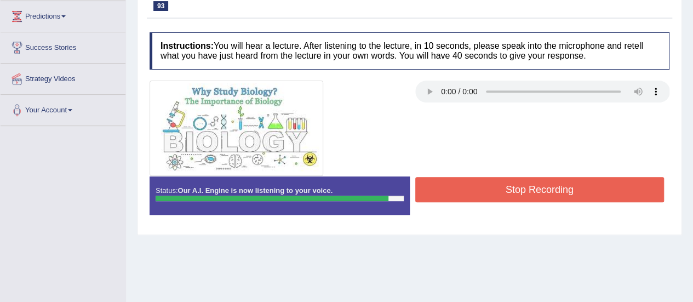
click at [557, 189] on button "Stop Recording" at bounding box center [539, 189] width 249 height 25
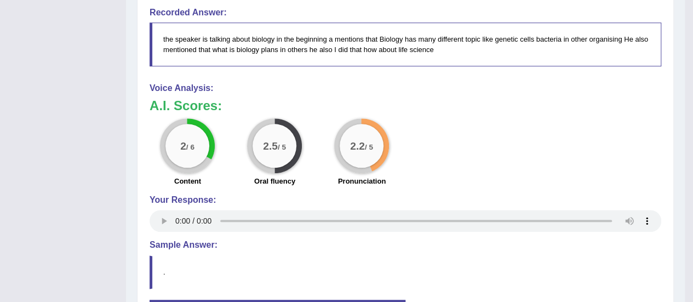
scroll to position [543, 0]
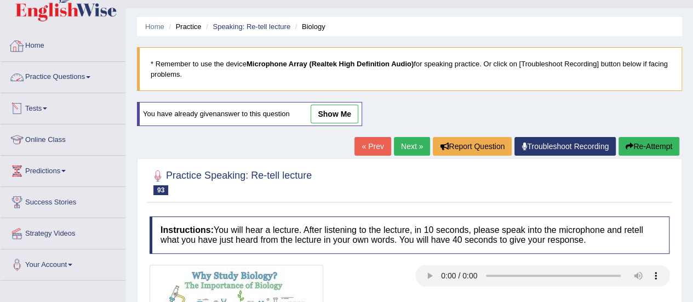
click at [53, 76] on link "Practice Questions" at bounding box center [63, 75] width 125 height 27
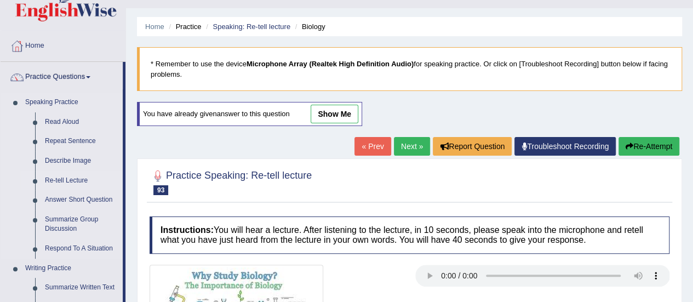
click at [85, 178] on link "Re-tell Lecture" at bounding box center [81, 181] width 83 height 20
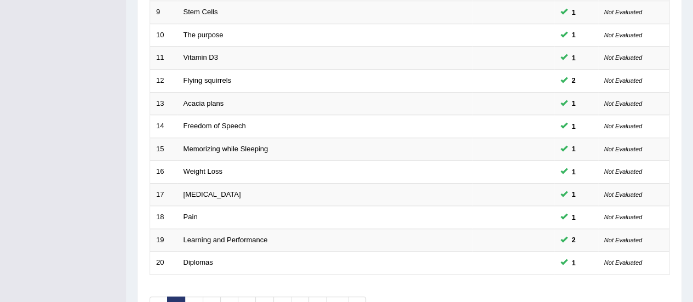
scroll to position [418, 0]
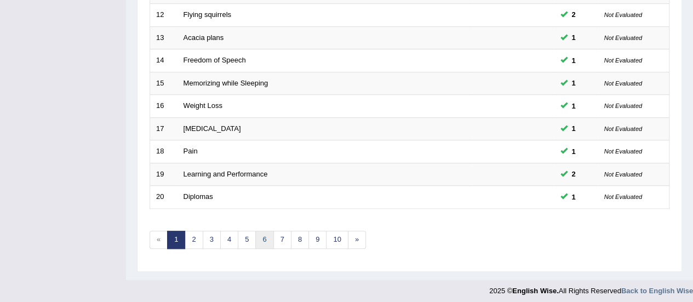
click at [262, 234] on link "6" at bounding box center [264, 240] width 18 height 18
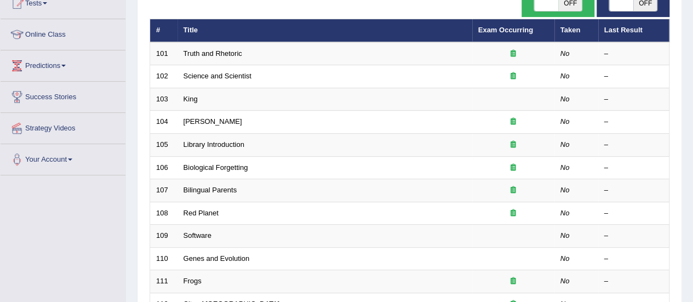
scroll to position [105, 0]
